Goal: Task Accomplishment & Management: Manage account settings

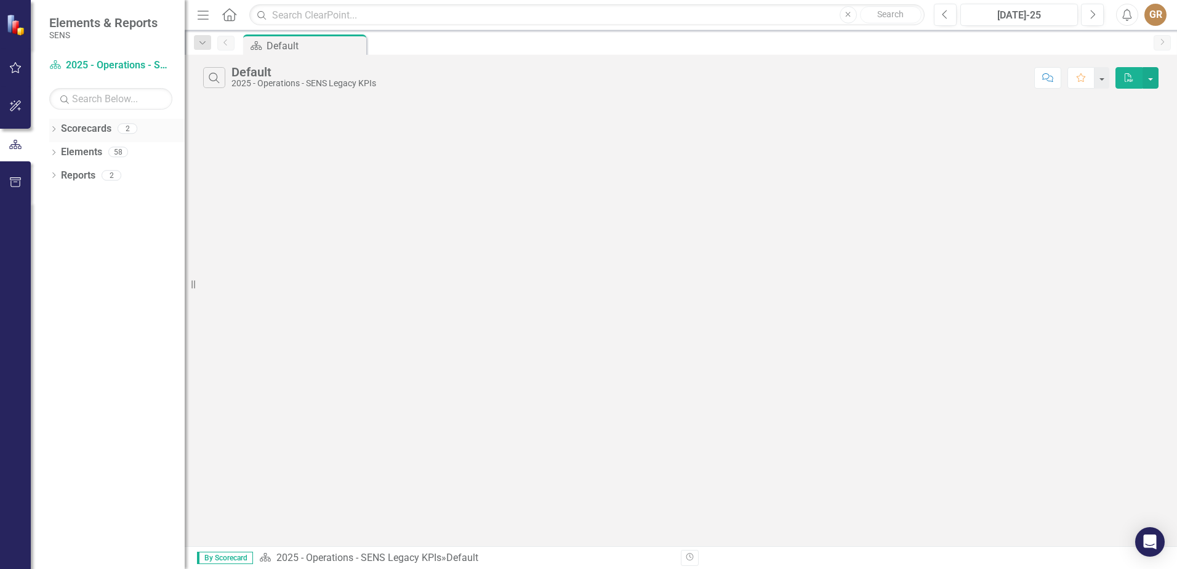
click at [57, 129] on icon "Dropdown" at bounding box center [53, 130] width 9 height 7
click at [107, 177] on link "2025 - Quality" at bounding box center [126, 176] width 117 height 14
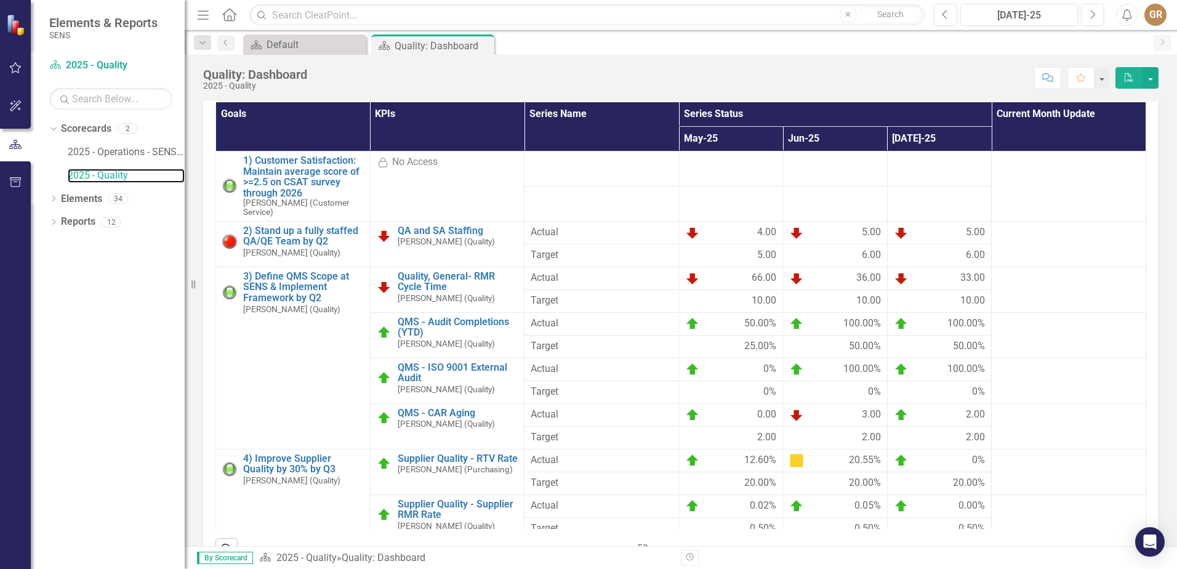
scroll to position [123, 0]
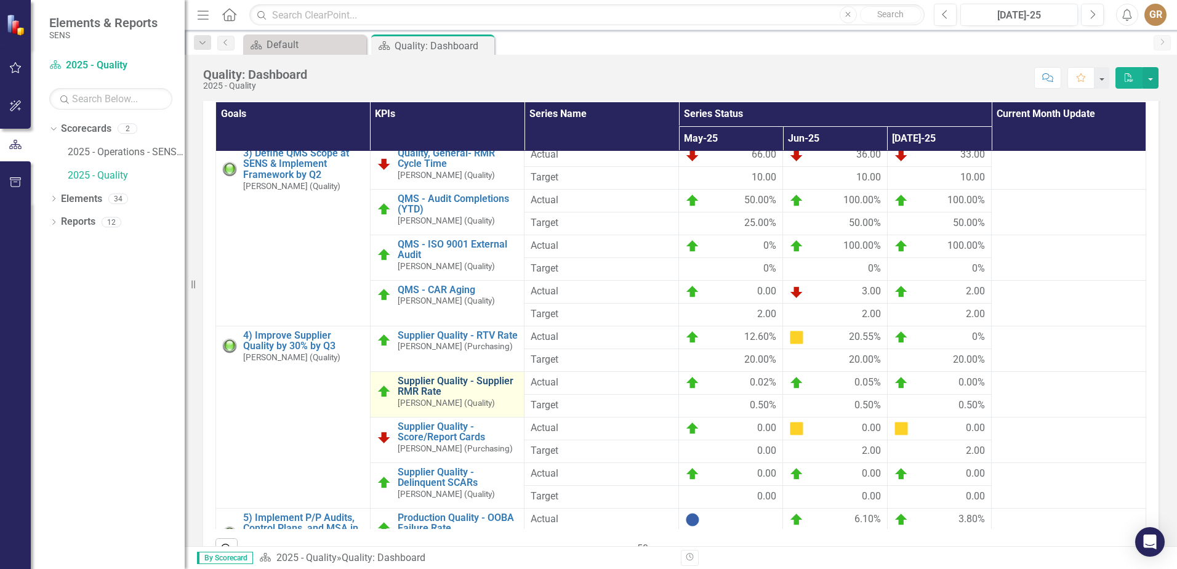
click at [411, 395] on link "Supplier Quality - Supplier RMR Rate" at bounding box center [458, 386] width 121 height 22
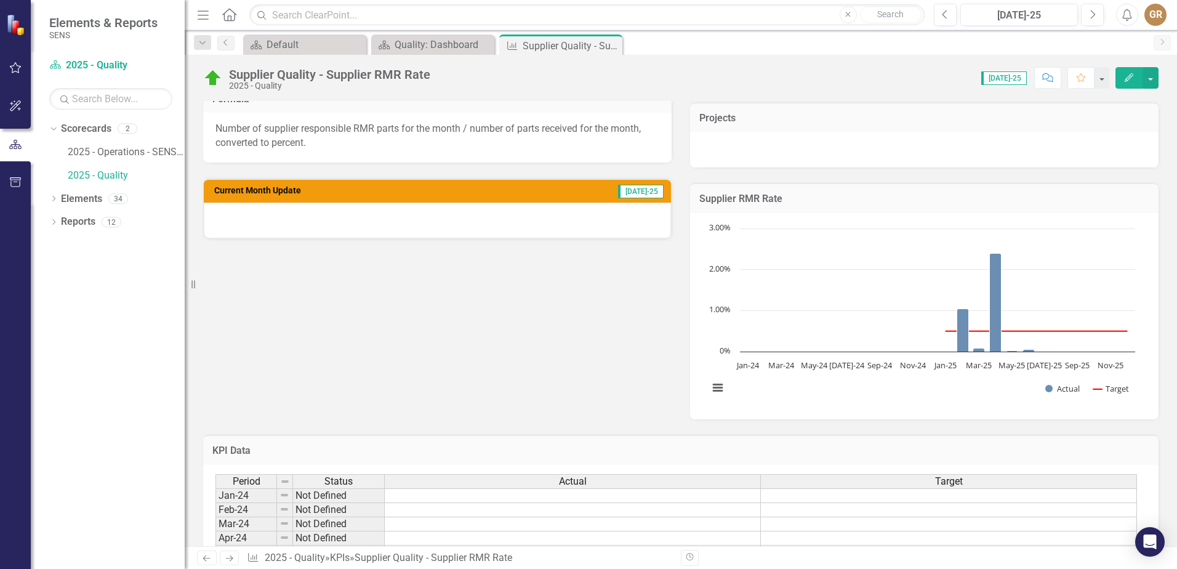
scroll to position [246, 0]
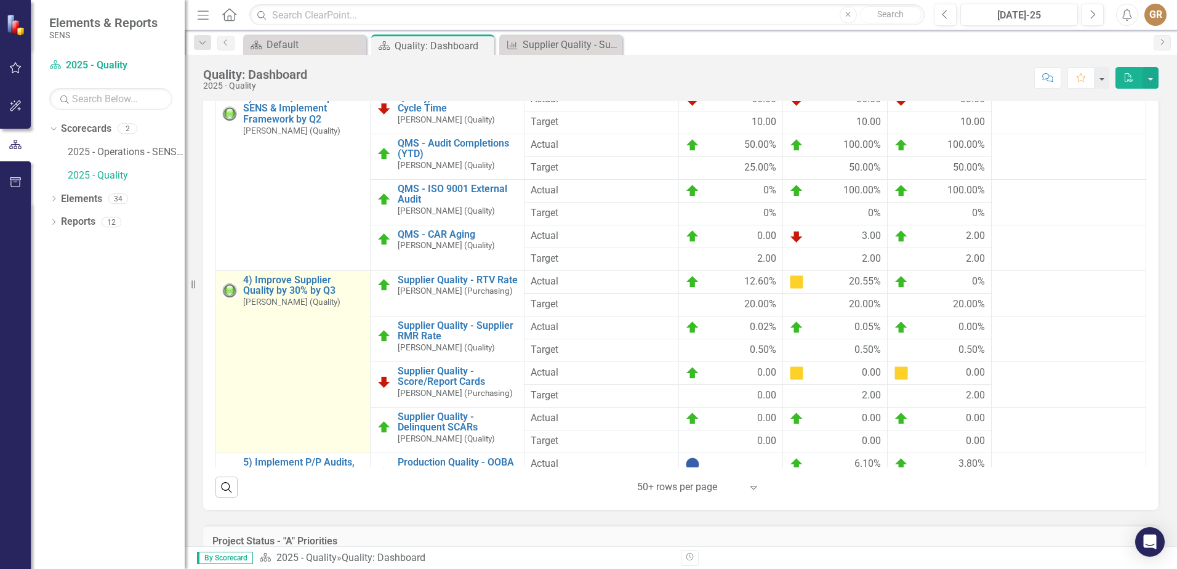
scroll to position [123, 0]
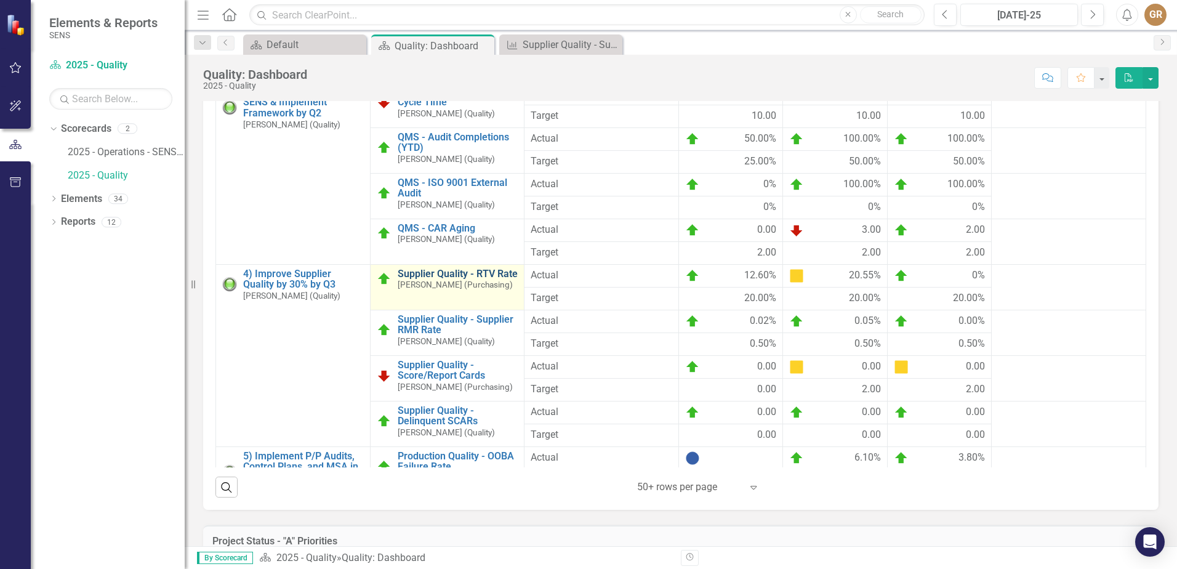
click at [411, 279] on link "Supplier Quality - RTV Rate" at bounding box center [458, 273] width 121 height 11
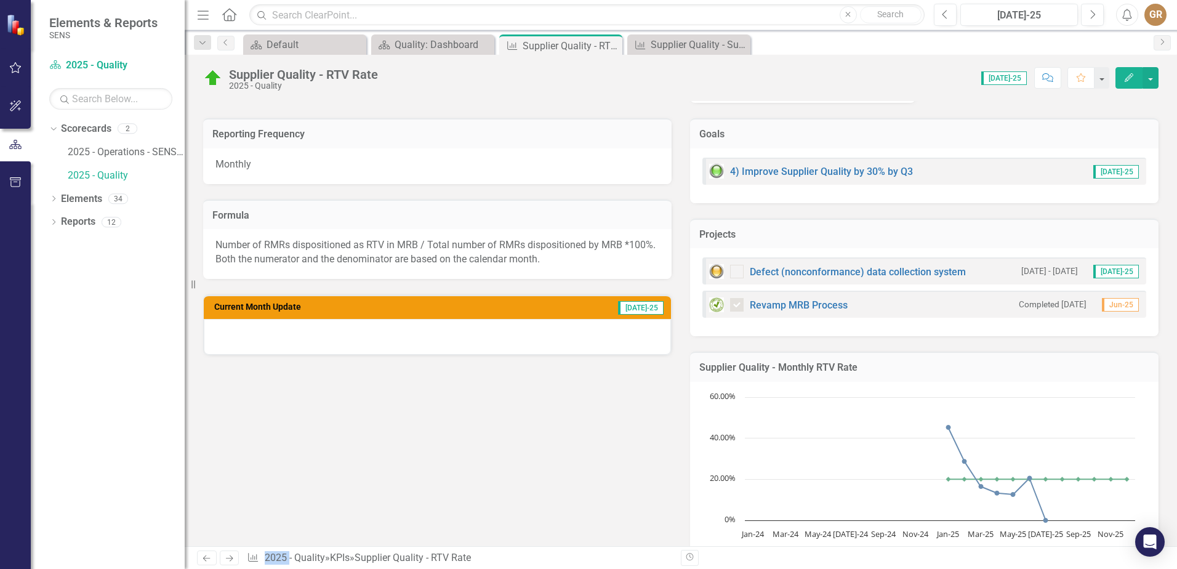
scroll to position [246, 0]
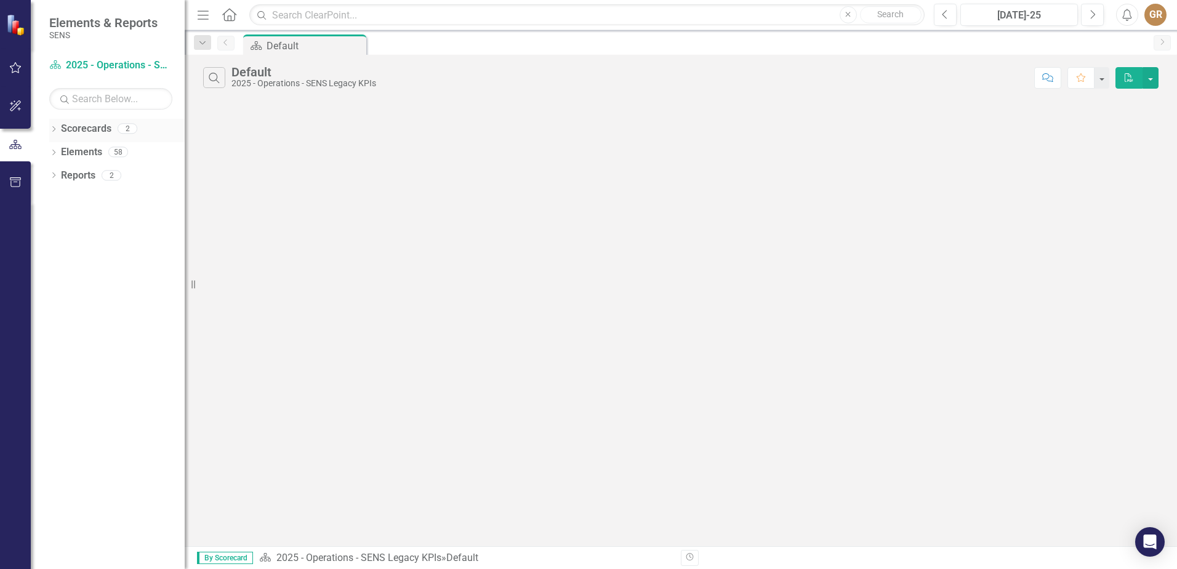
click at [54, 130] on icon at bounding box center [53, 129] width 3 height 6
click at [76, 171] on link "2025 - Quality" at bounding box center [126, 176] width 117 height 14
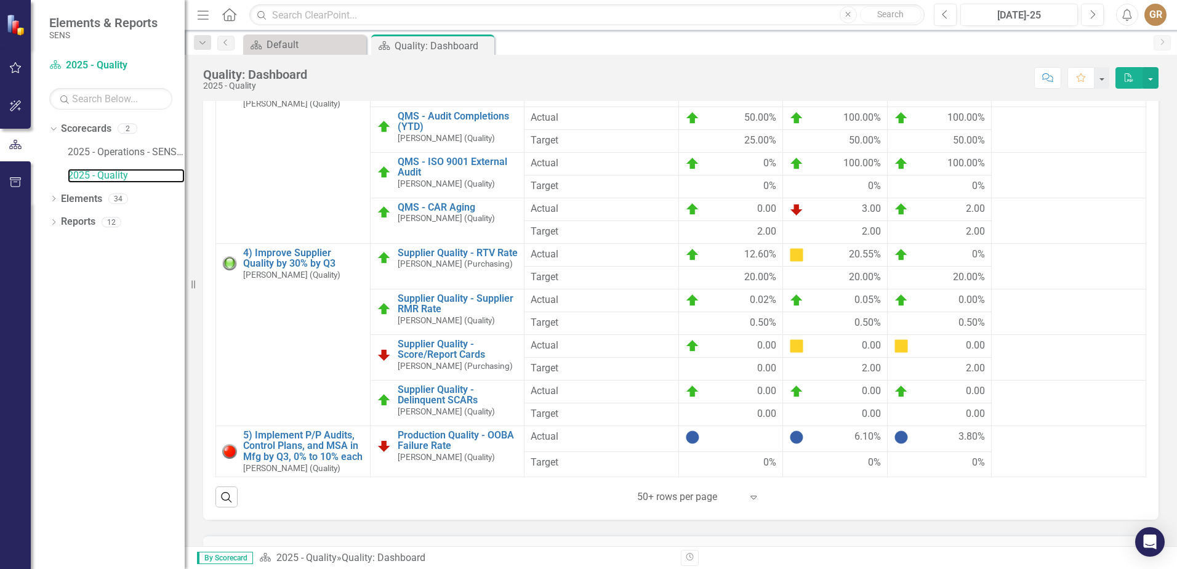
scroll to position [431, 0]
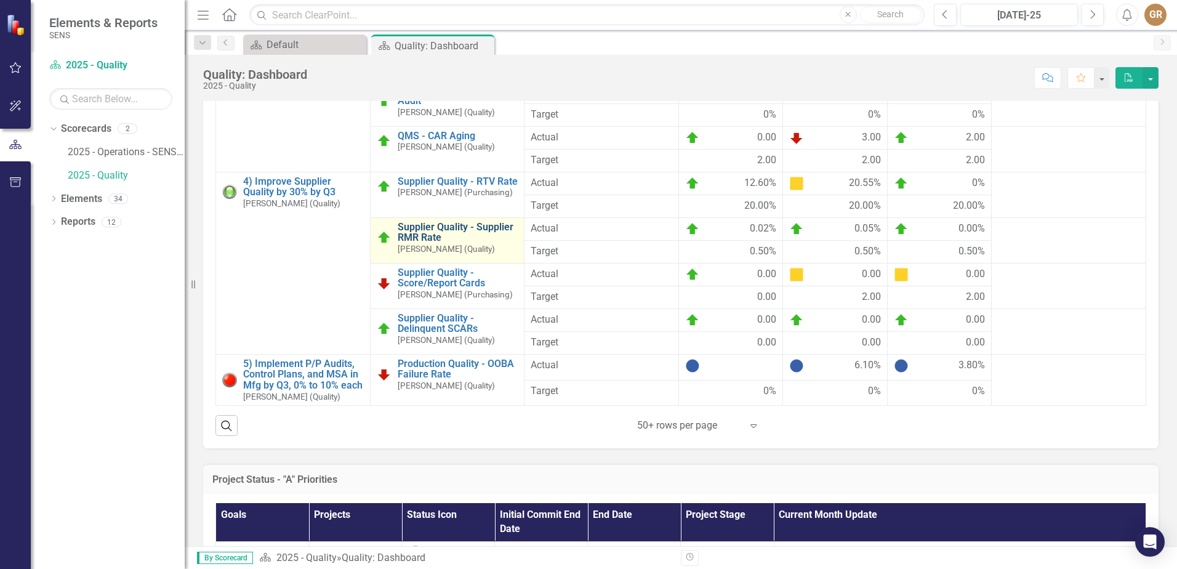
click at [429, 226] on link "Supplier Quality - Supplier RMR Rate" at bounding box center [458, 233] width 121 height 22
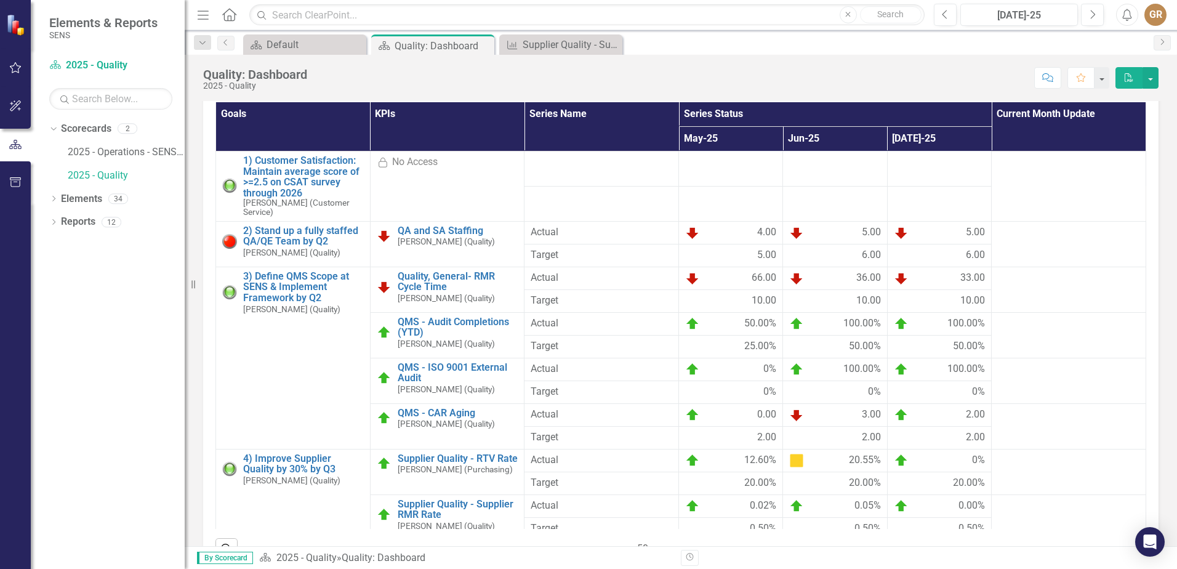
scroll to position [165, 0]
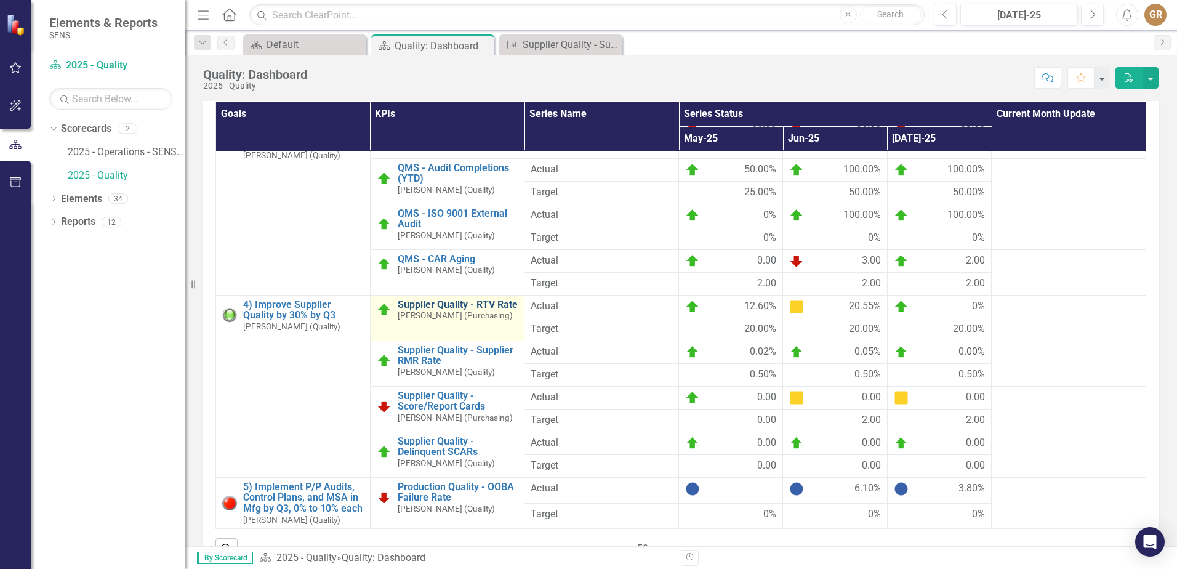
click at [419, 310] on link "Supplier Quality - RTV Rate" at bounding box center [458, 304] width 121 height 11
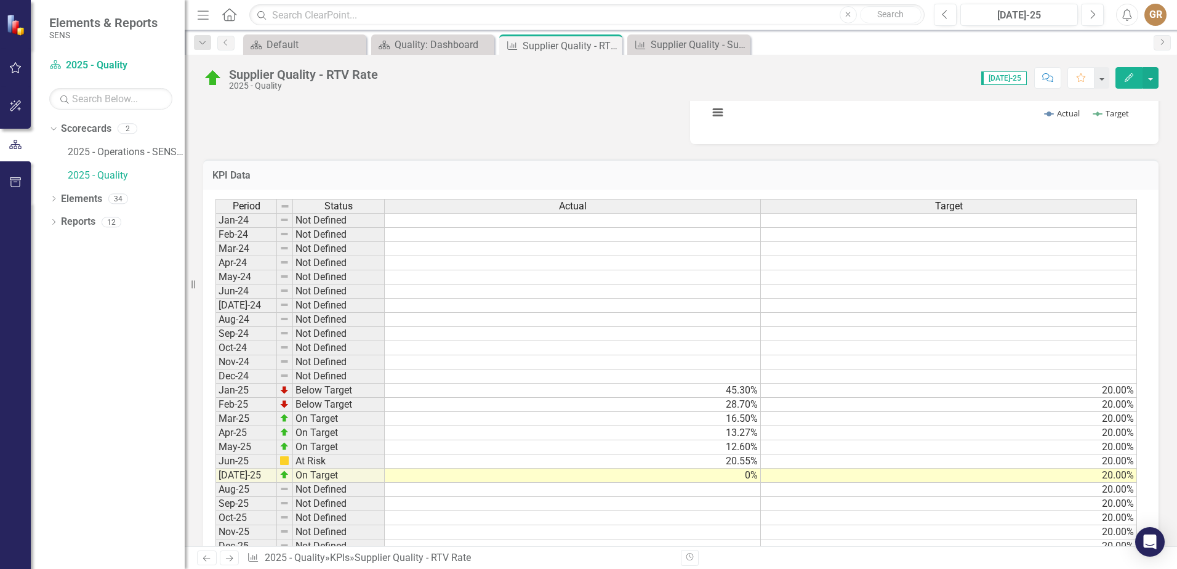
scroll to position [694, 0]
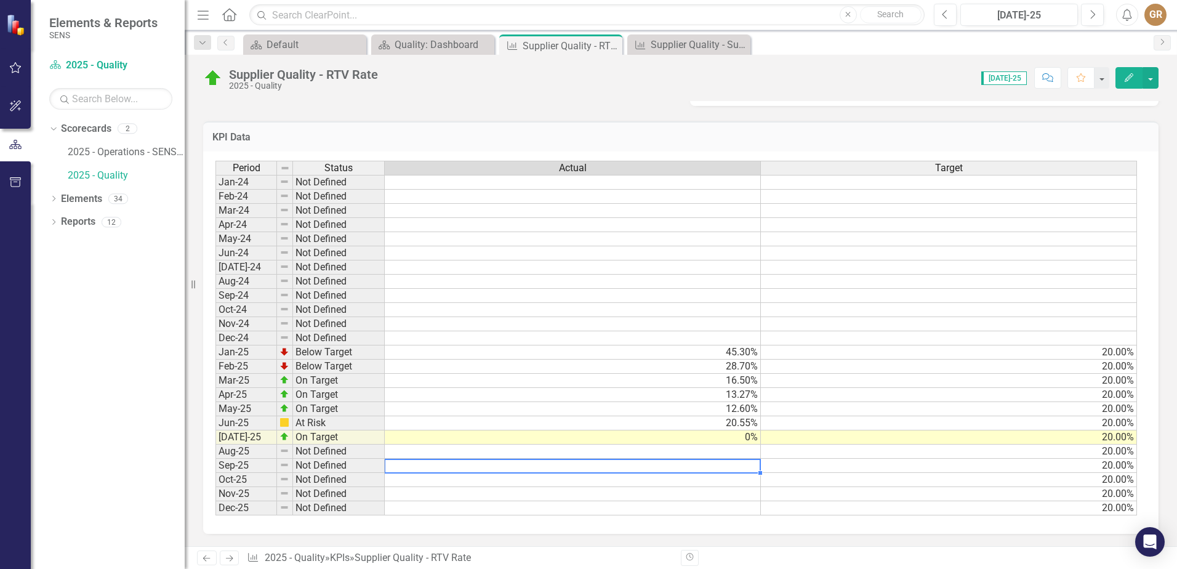
click at [752, 463] on td at bounding box center [573, 466] width 376 height 14
click at [736, 433] on td "0%" at bounding box center [573, 437] width 376 height 14
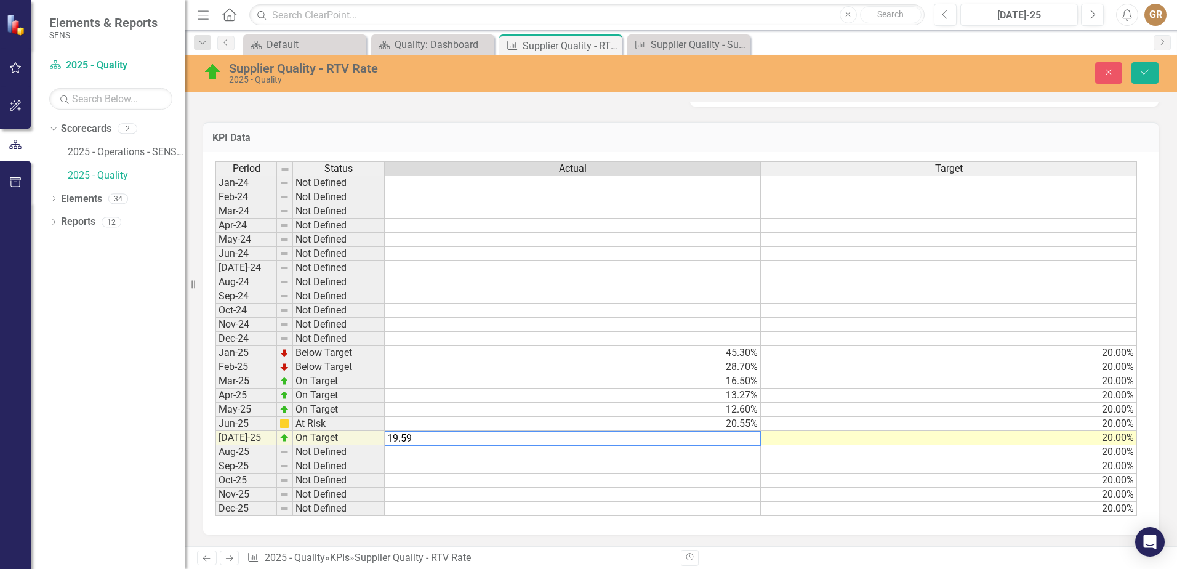
type textarea "20"
click at [794, 437] on td "20.00%" at bounding box center [949, 438] width 376 height 14
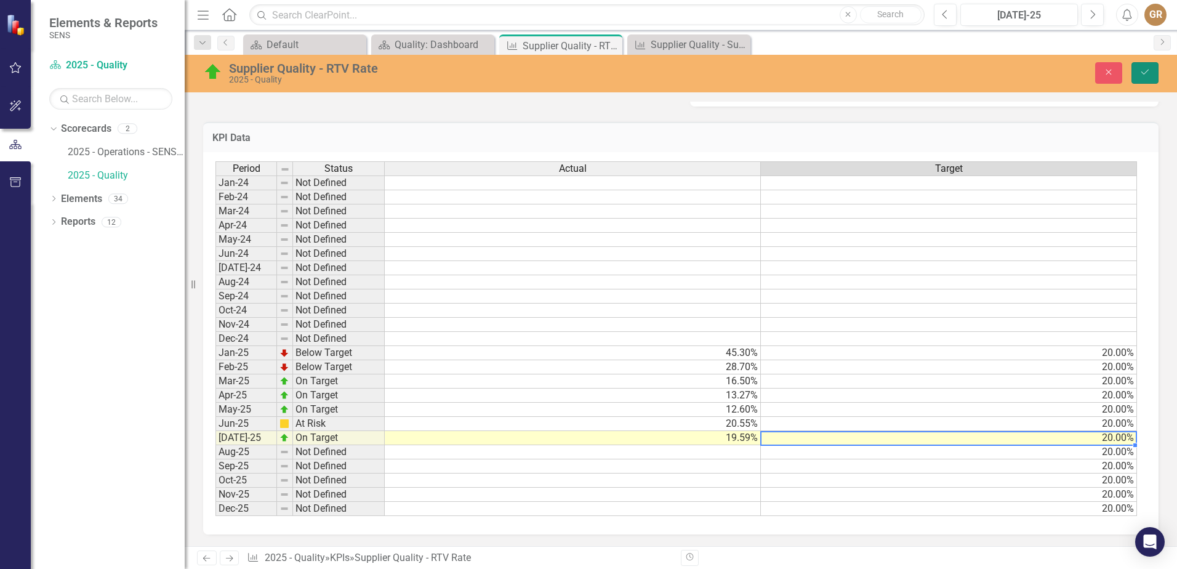
click at [1137, 69] on button "Save" at bounding box center [1144, 73] width 27 height 22
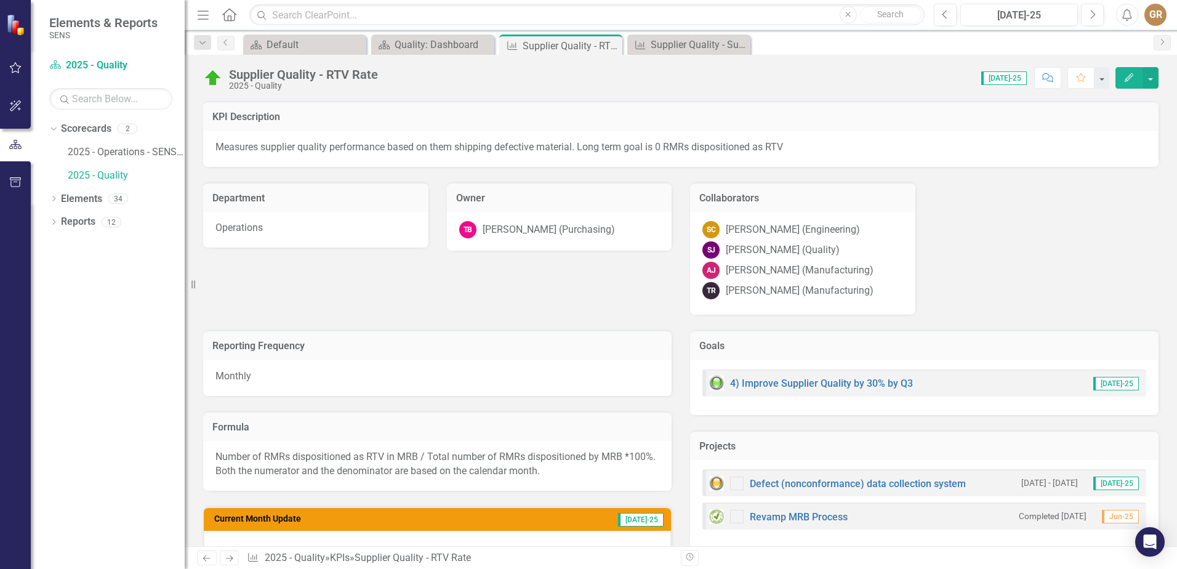
checkbox input "true"
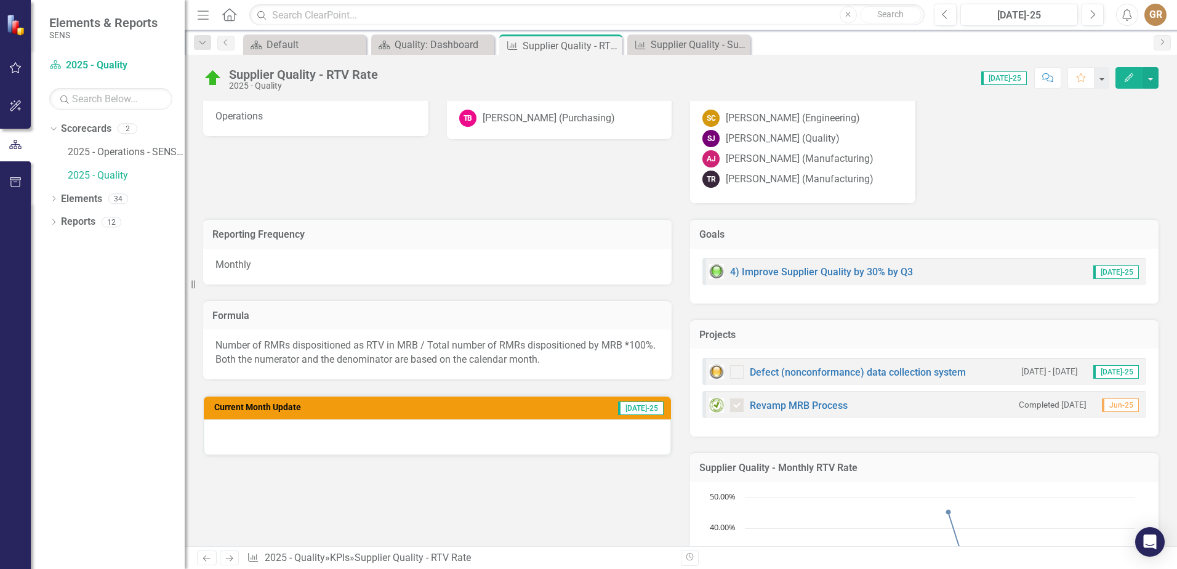
scroll to position [185, 0]
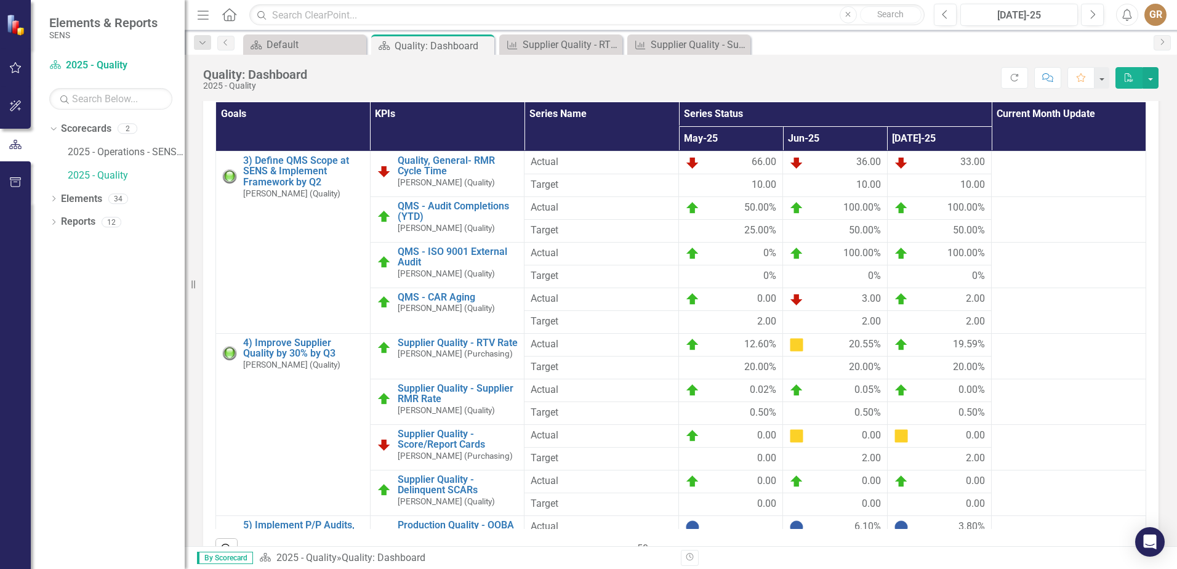
scroll to position [165, 0]
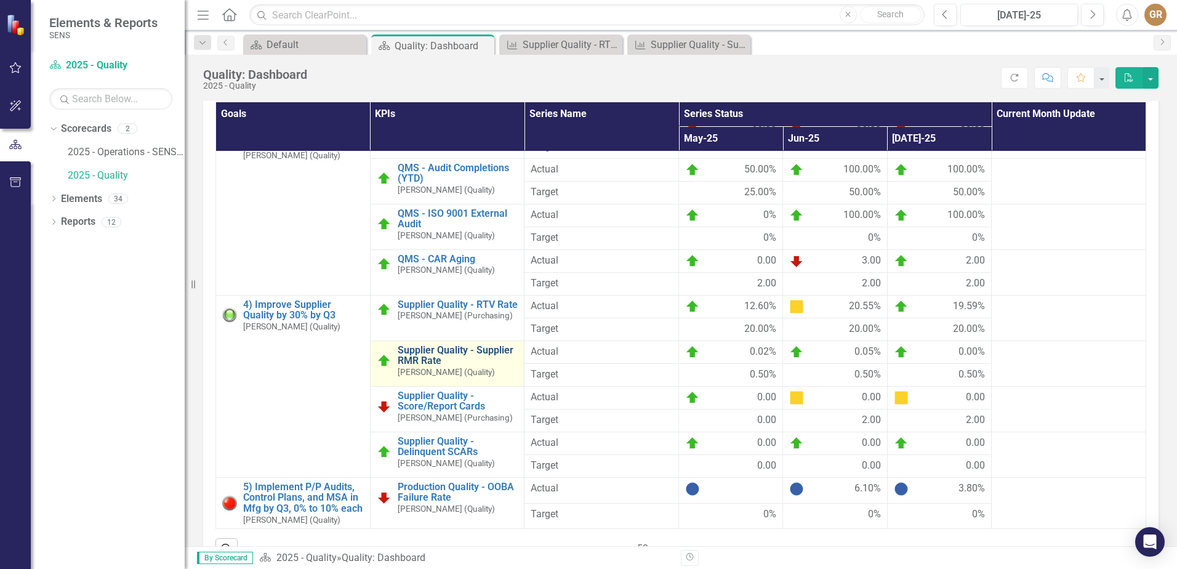
click at [433, 348] on link "Supplier Quality - Supplier RMR Rate" at bounding box center [458, 356] width 121 height 22
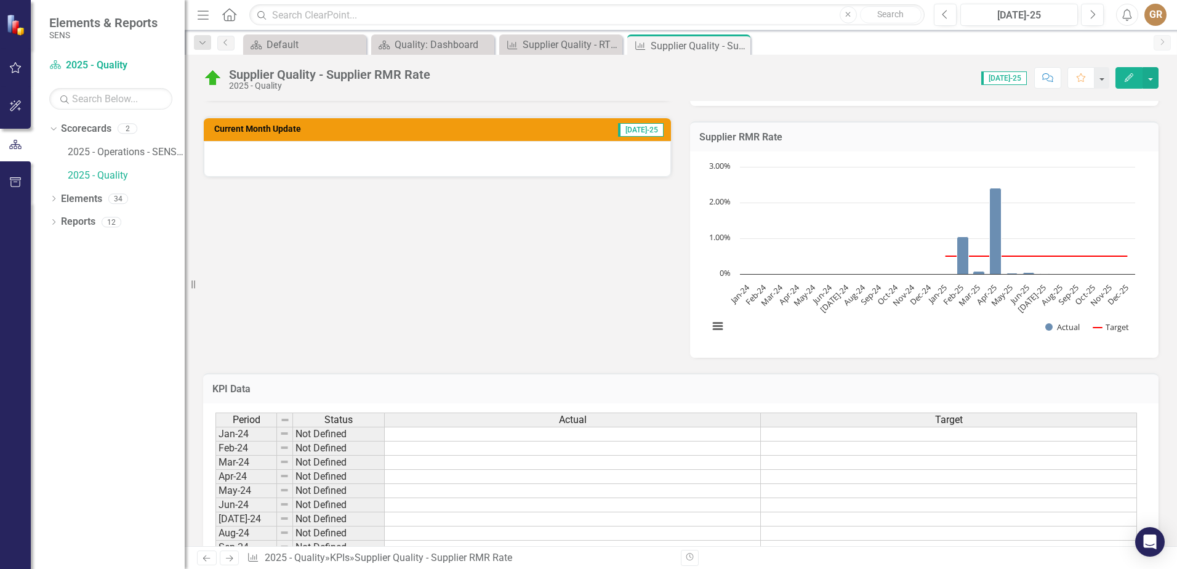
scroll to position [621, 0]
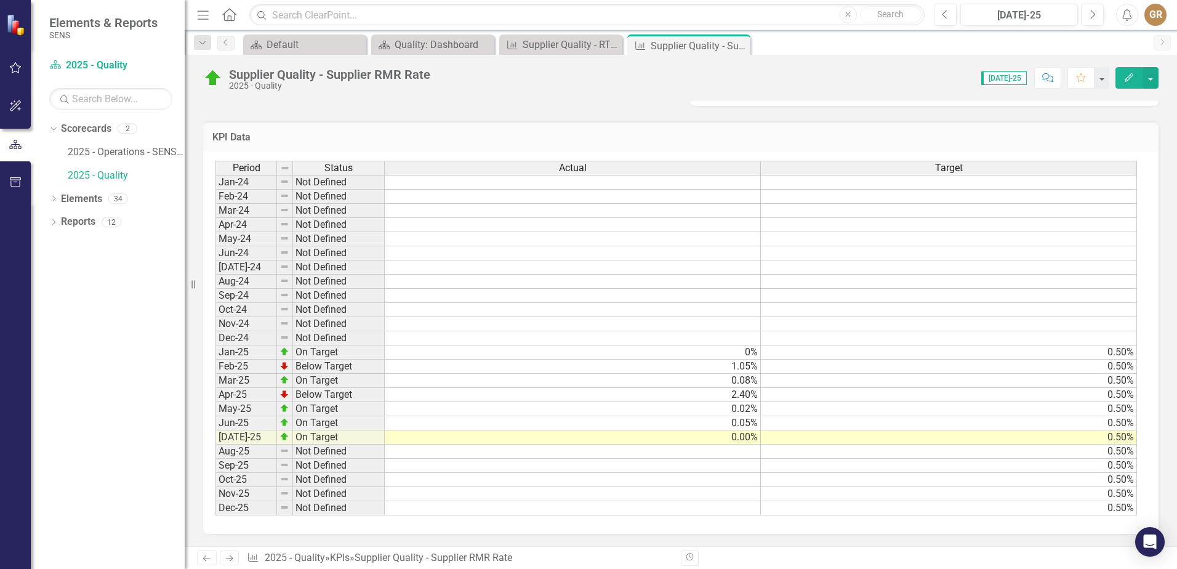
click at [751, 474] on td at bounding box center [573, 480] width 376 height 14
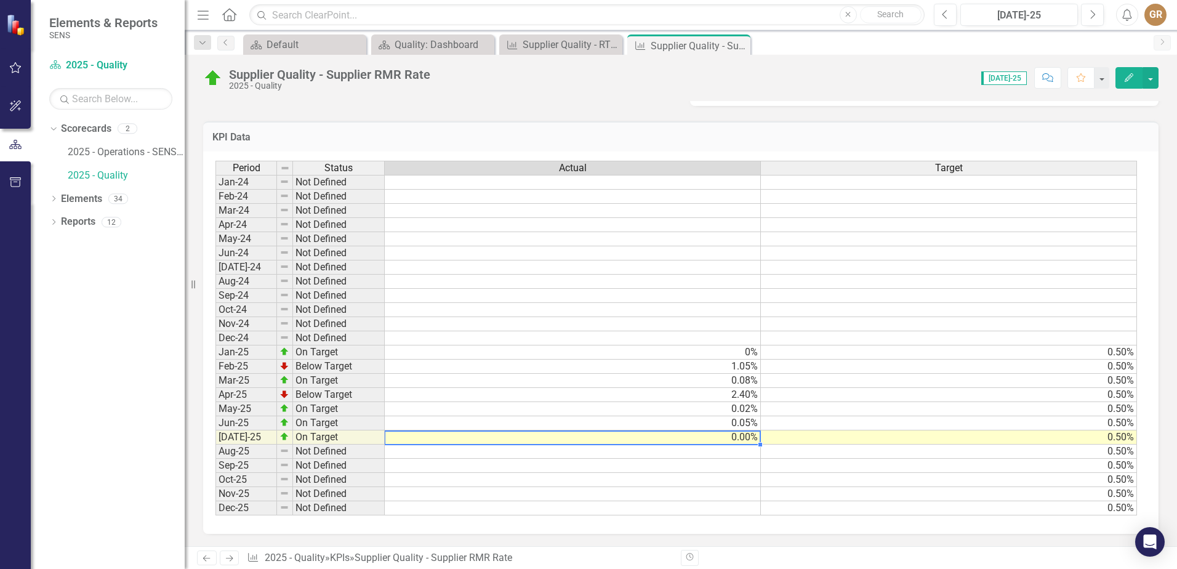
click at [745, 437] on td "0.00%" at bounding box center [573, 437] width 376 height 14
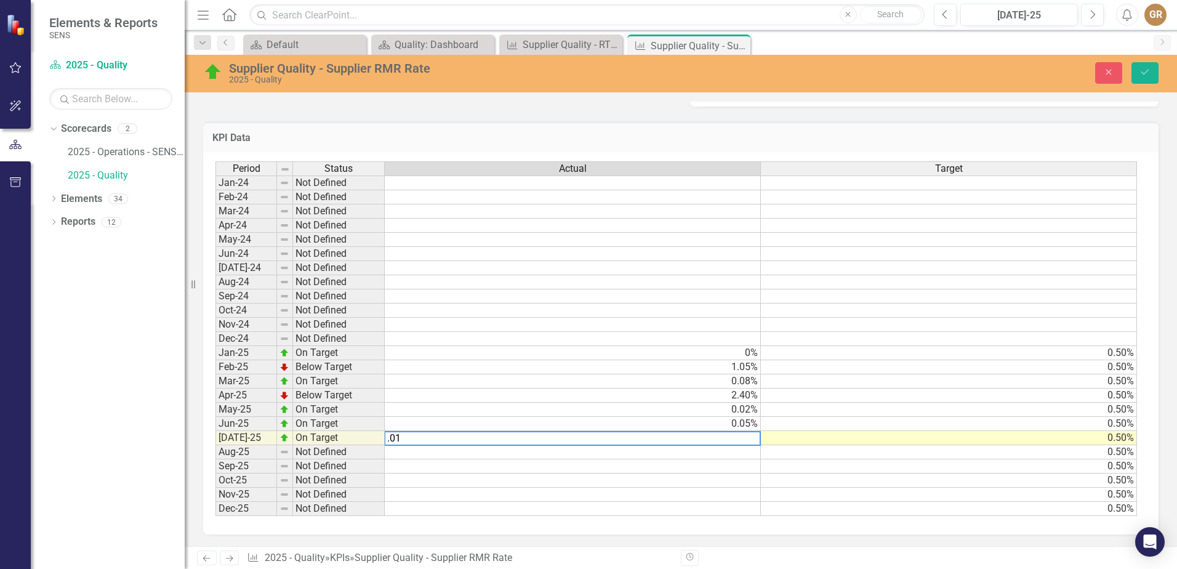
type textarea ".015"
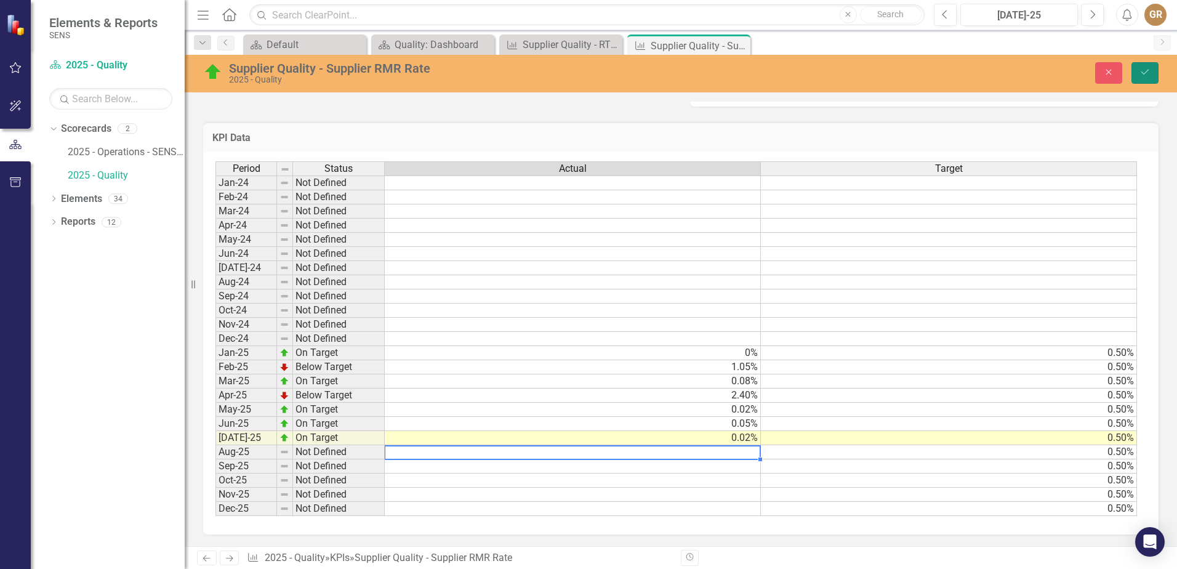
click at [1137, 73] on button "Save" at bounding box center [1144, 73] width 27 height 22
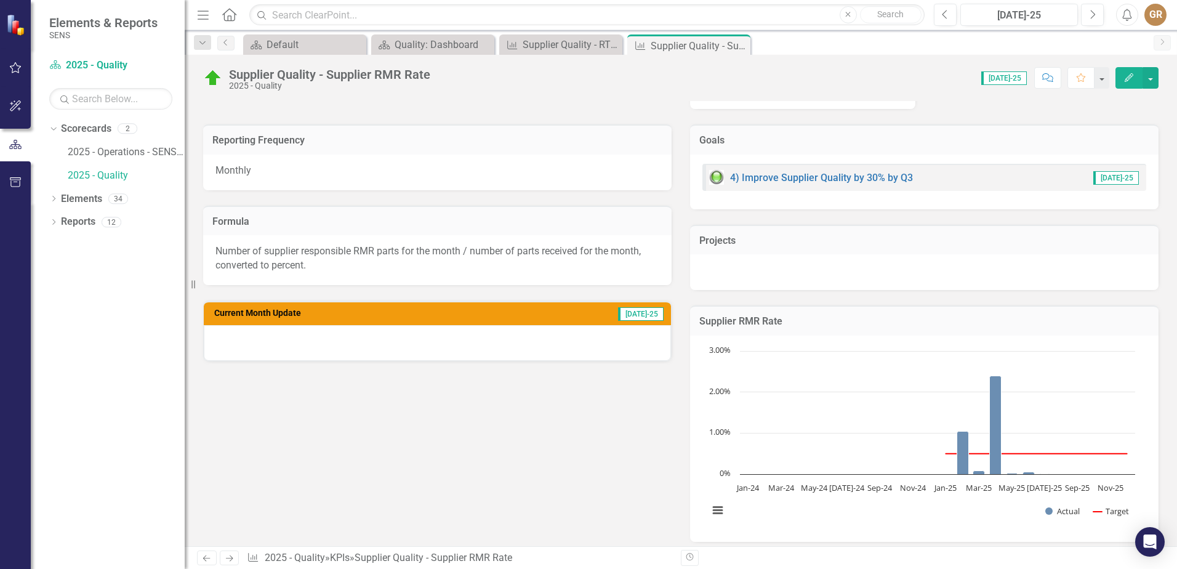
scroll to position [185, 0]
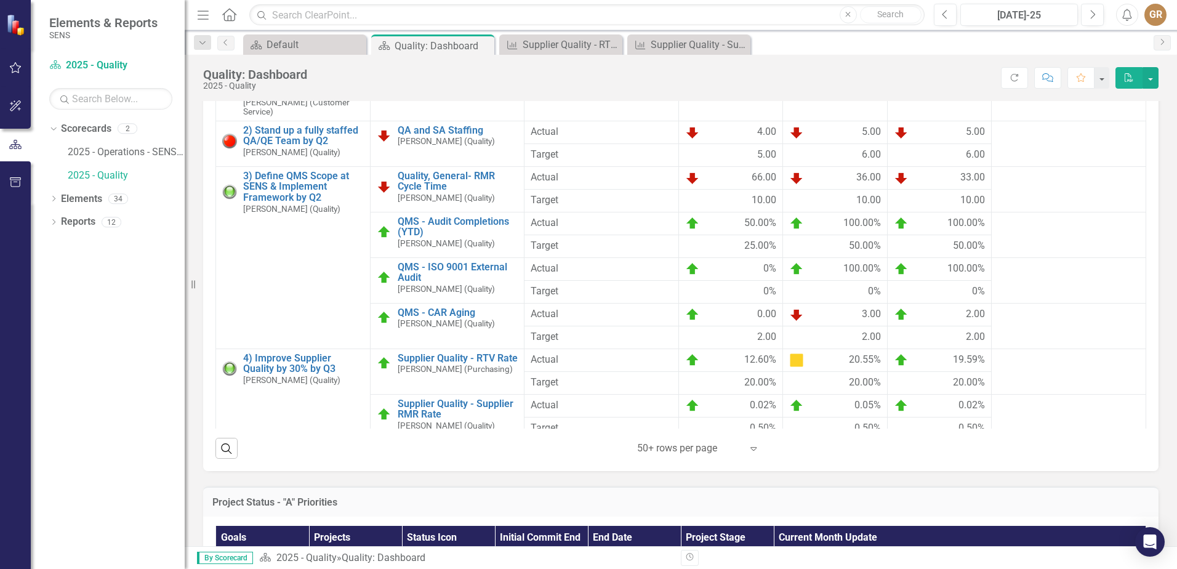
scroll to position [431, 0]
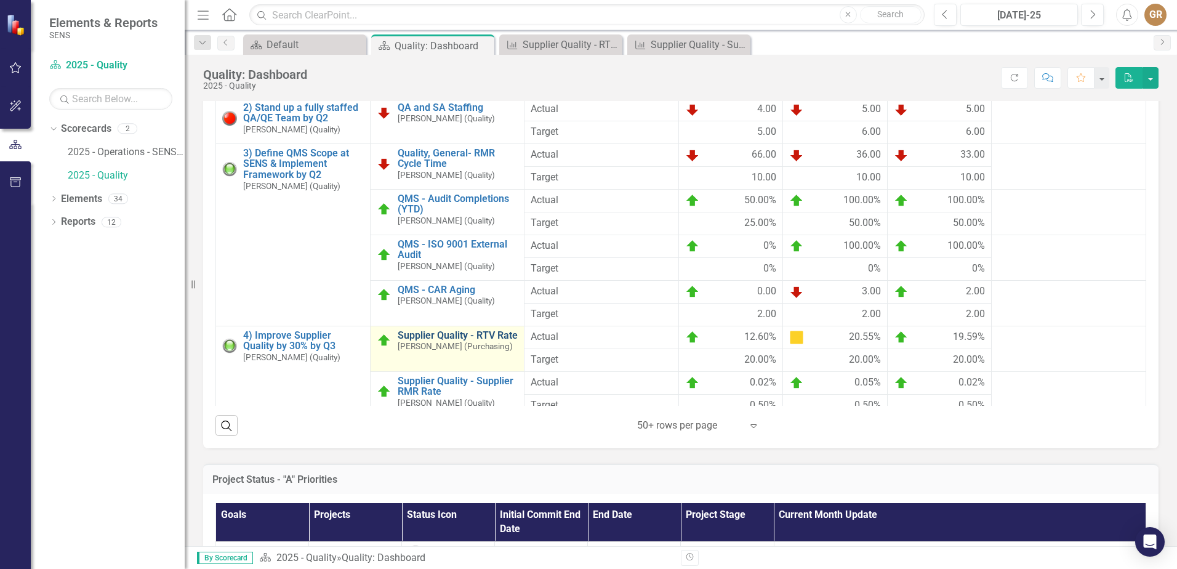
click at [456, 341] on link "Supplier Quality - RTV Rate" at bounding box center [458, 335] width 121 height 11
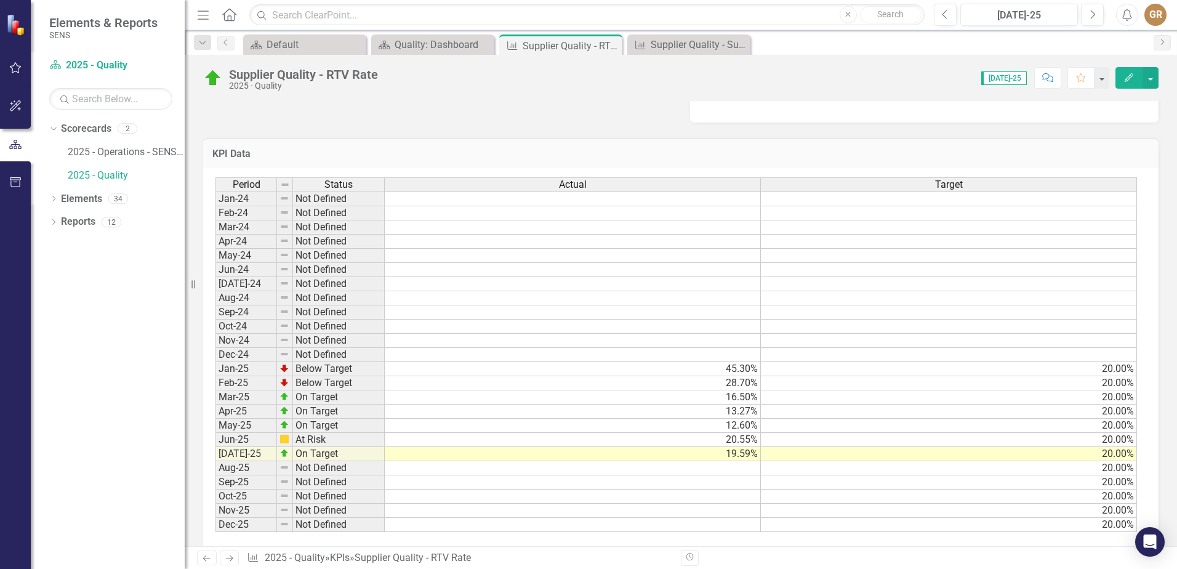
scroll to position [369, 0]
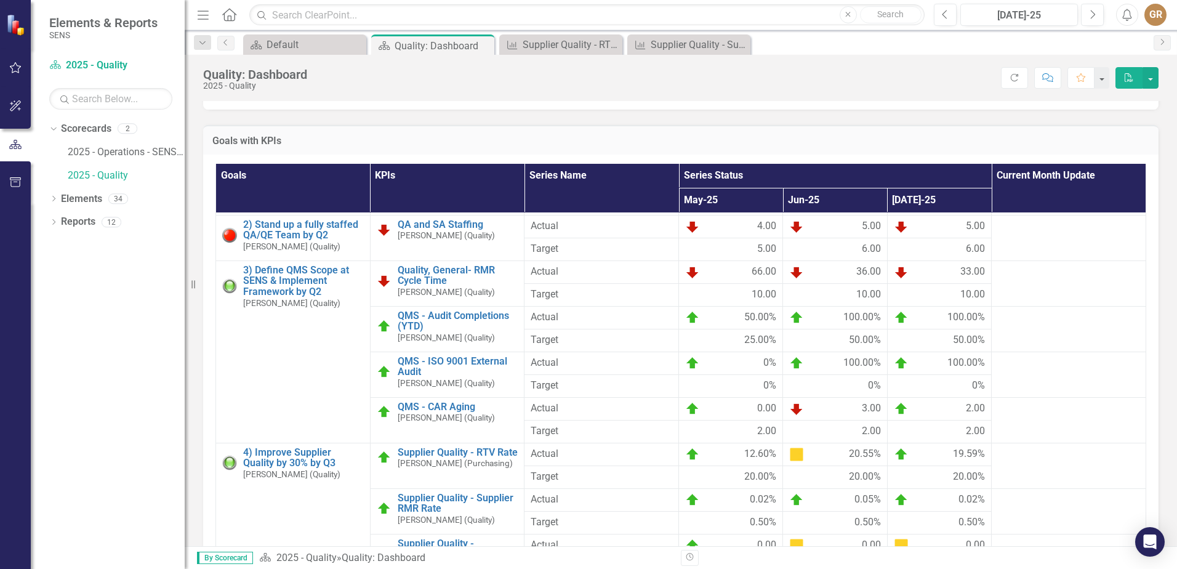
scroll to position [165, 0]
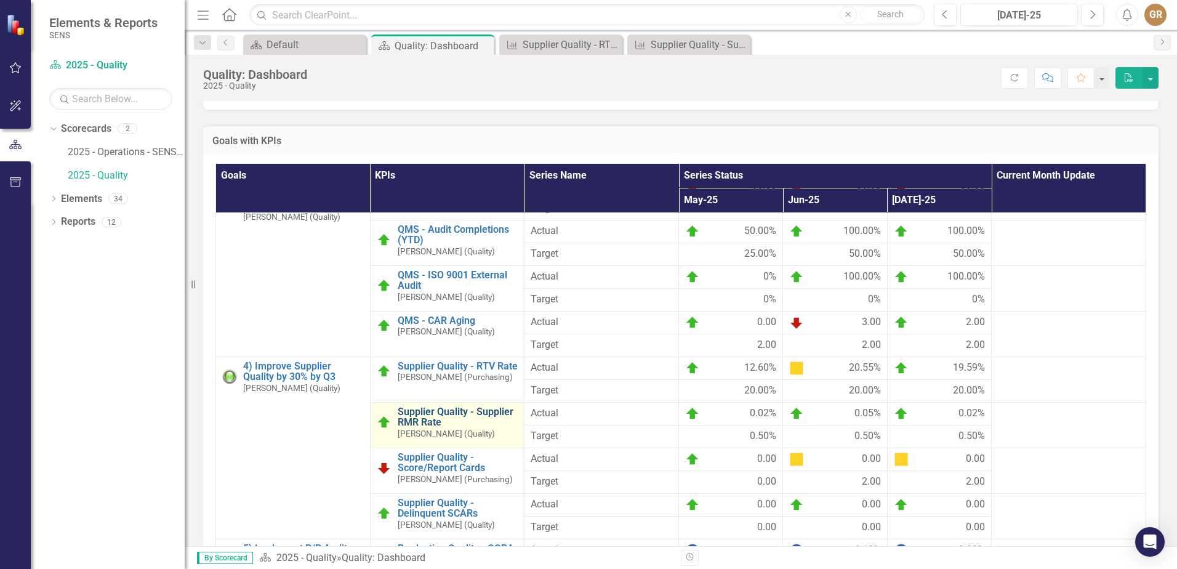
click at [423, 425] on link "Supplier Quality - Supplier RMR Rate" at bounding box center [458, 417] width 121 height 22
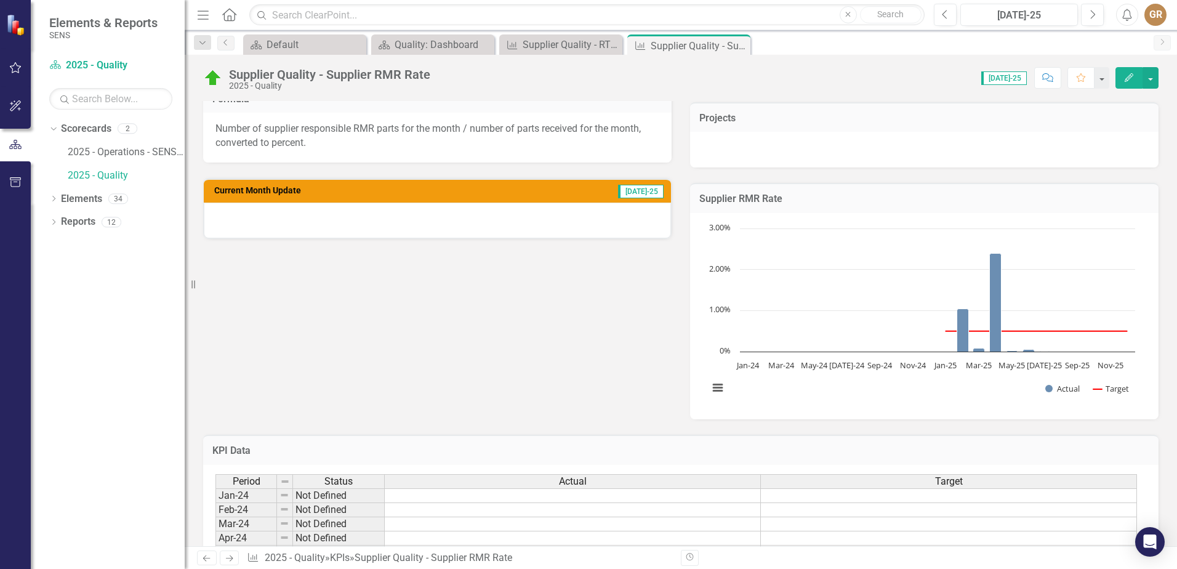
scroll to position [621, 0]
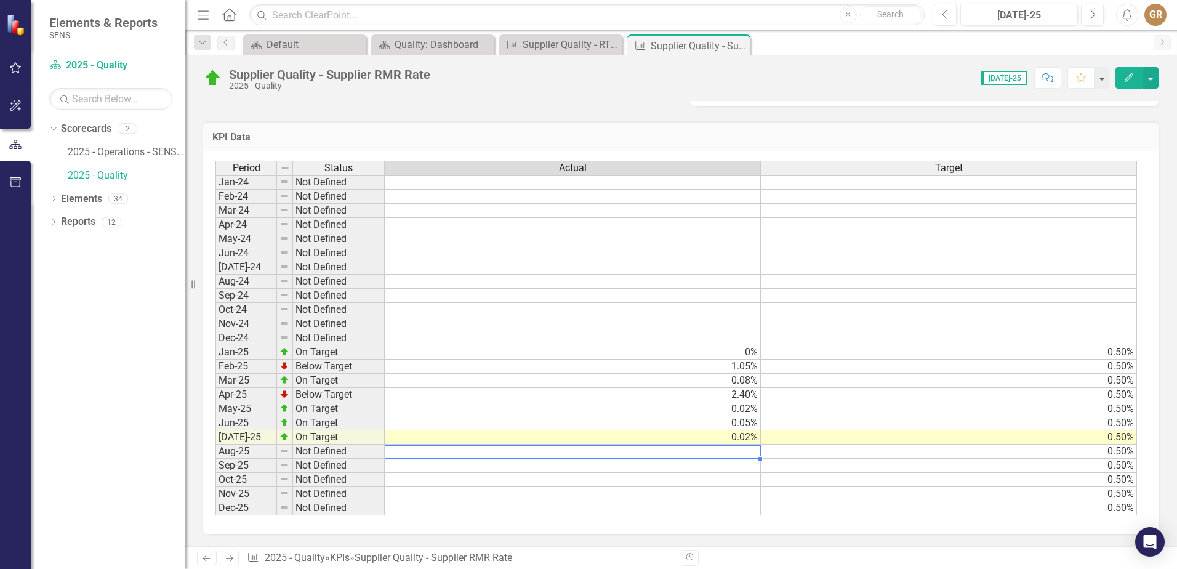
click at [720, 449] on td at bounding box center [573, 451] width 376 height 14
click at [726, 438] on td "0.02%" at bounding box center [573, 437] width 376 height 14
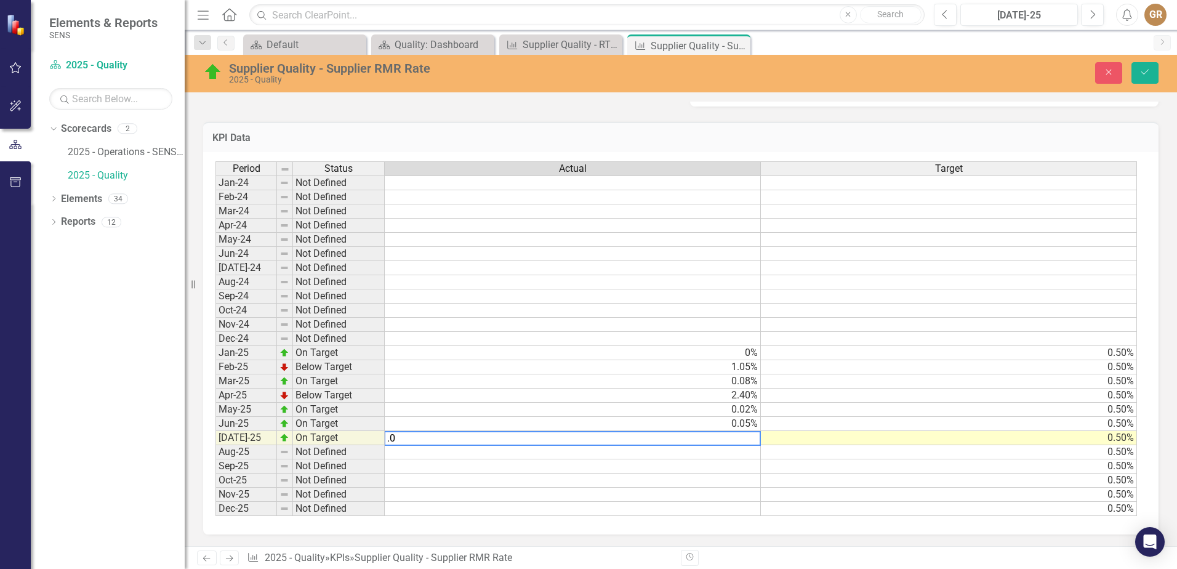
type textarea ".02"
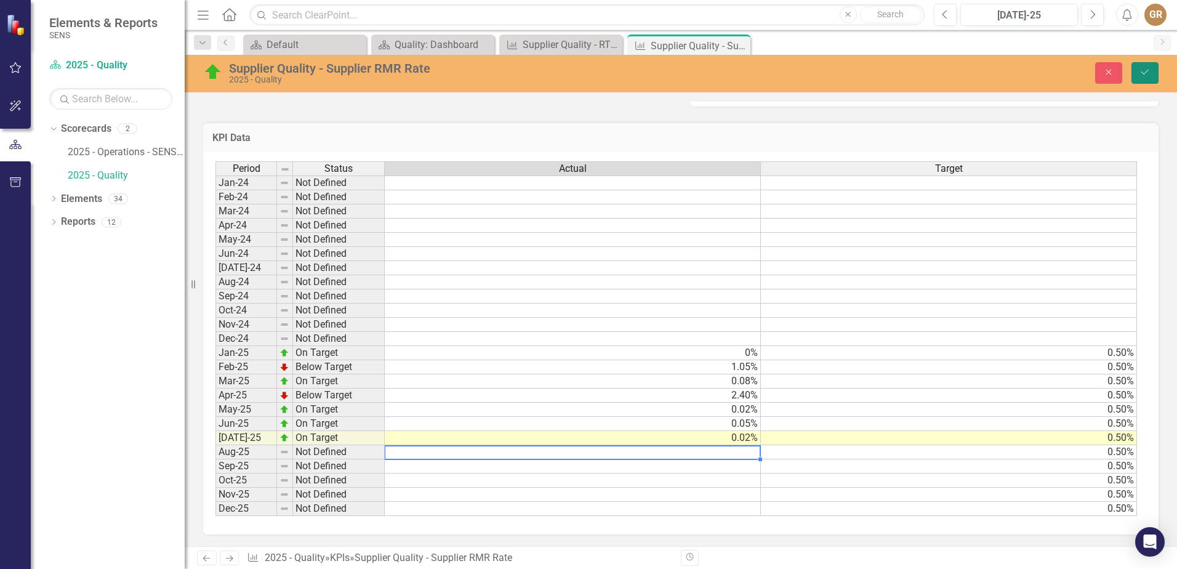
click at [1151, 68] on button "Save" at bounding box center [1144, 73] width 27 height 22
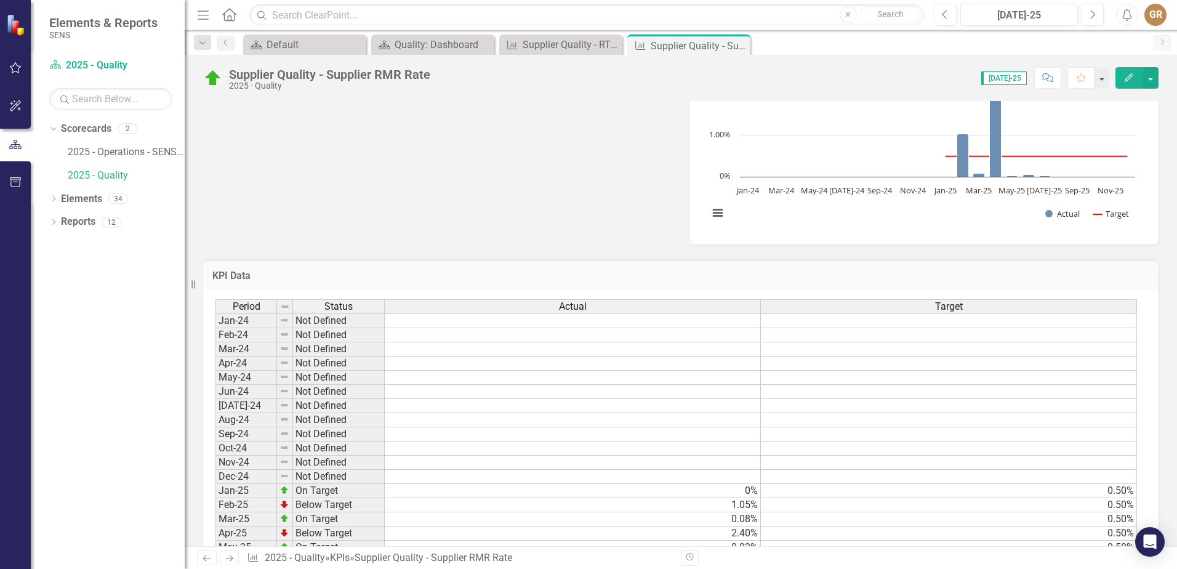
scroll to position [431, 0]
